Goal: Navigation & Orientation: Go to known website

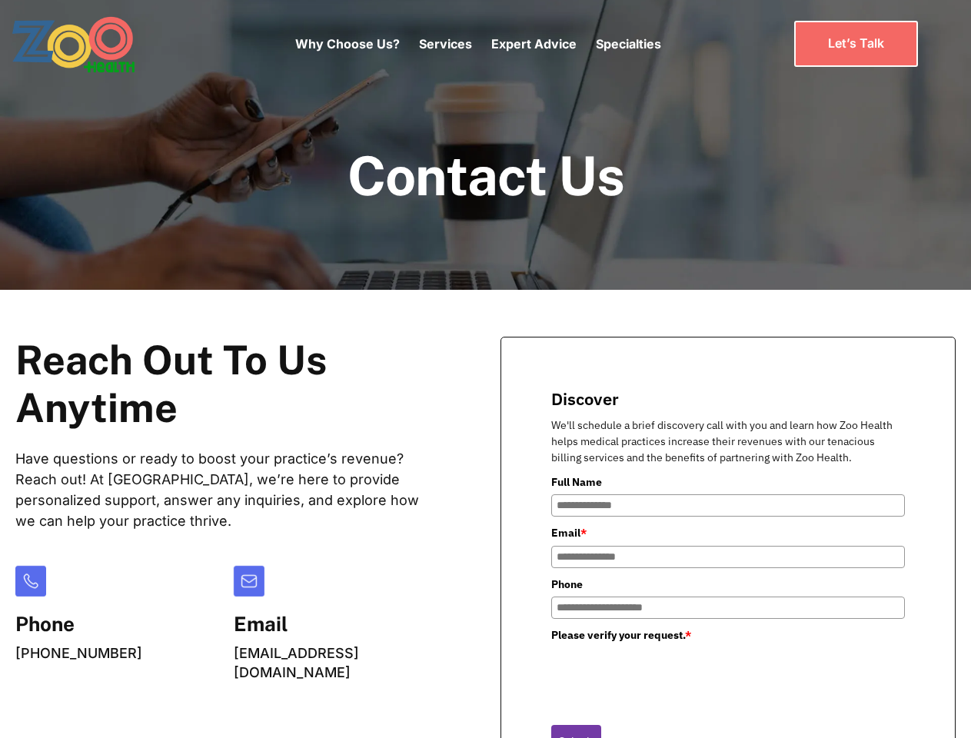
click at [478, 44] on div "Why Choose Us? Services Chronic Care Management Contract Optimization Denial An…" at bounding box center [478, 44] width 366 height 65
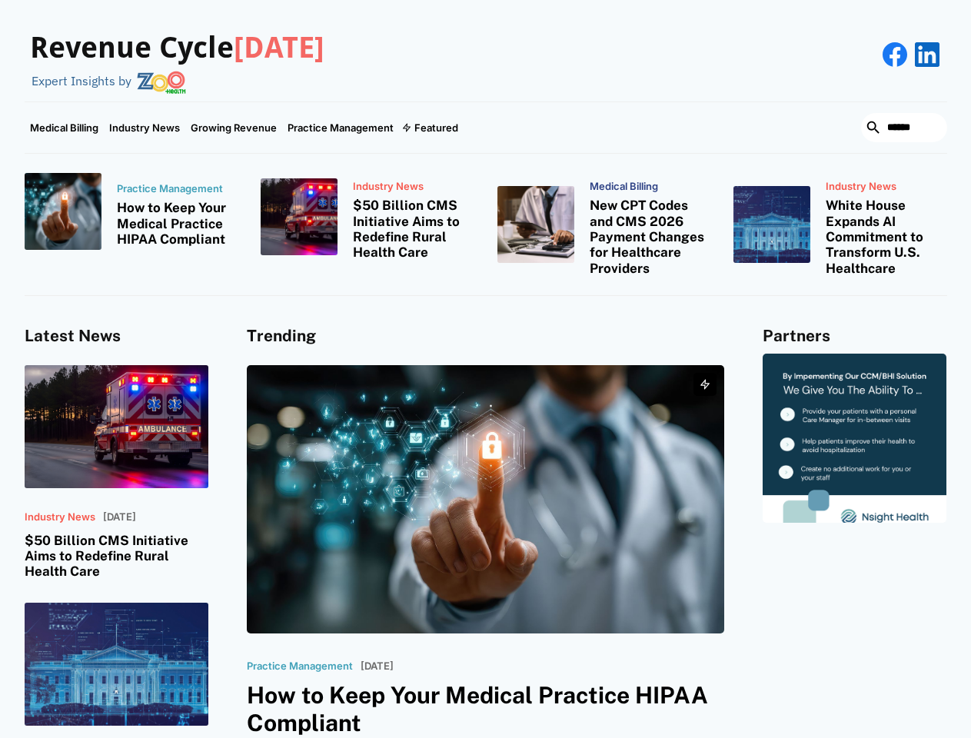
click at [429, 128] on div "Featured" at bounding box center [437, 128] width 44 height 12
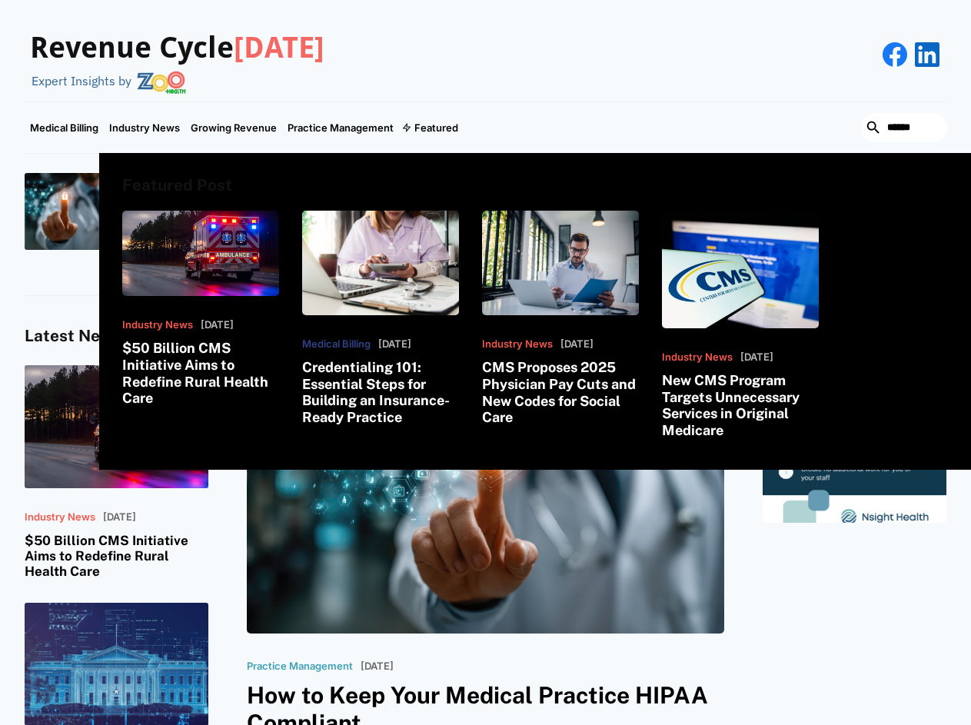
click at [794, 725] on html "Revenue Cycle Today Expert Insights by Medical Billing Industry News Growing Re…" at bounding box center [485, 362] width 971 height 725
